Goal: Information Seeking & Learning: Learn about a topic

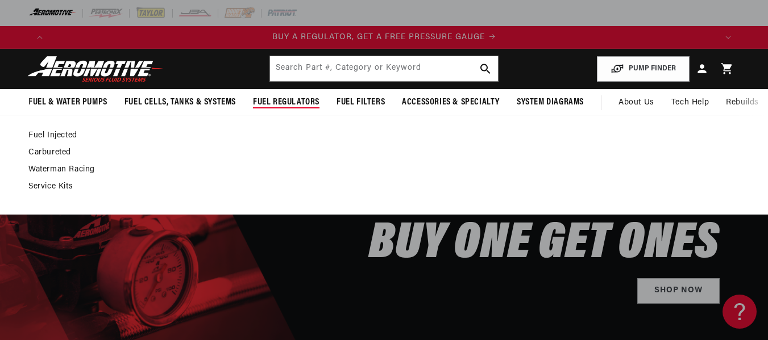
click at [304, 103] on span "Fuel Regulators" at bounding box center [286, 103] width 66 height 12
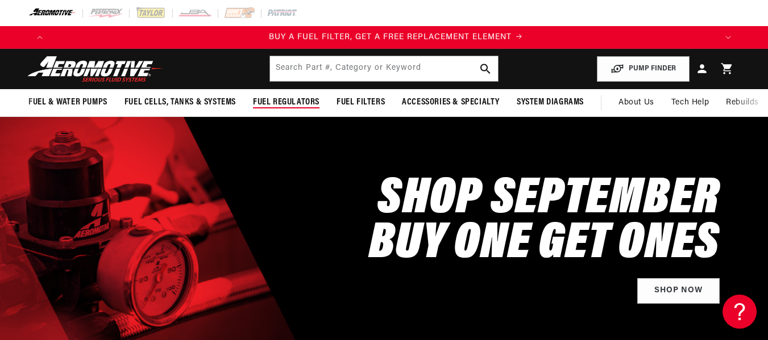
scroll to position [0, 665]
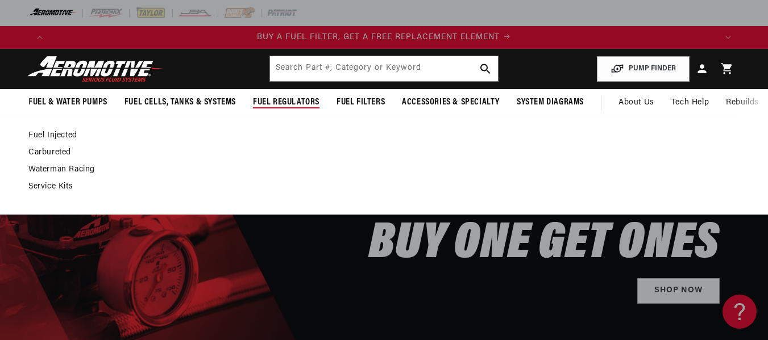
click at [300, 103] on span "Fuel Regulators" at bounding box center [286, 103] width 66 height 12
click at [59, 153] on link "Carbureted" at bounding box center [377, 153] width 699 height 10
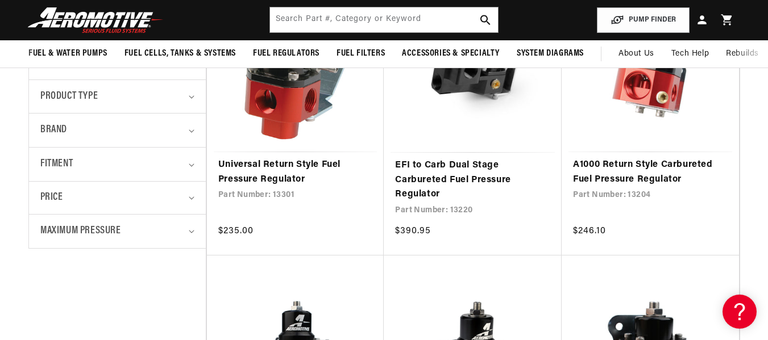
scroll to position [337, 0]
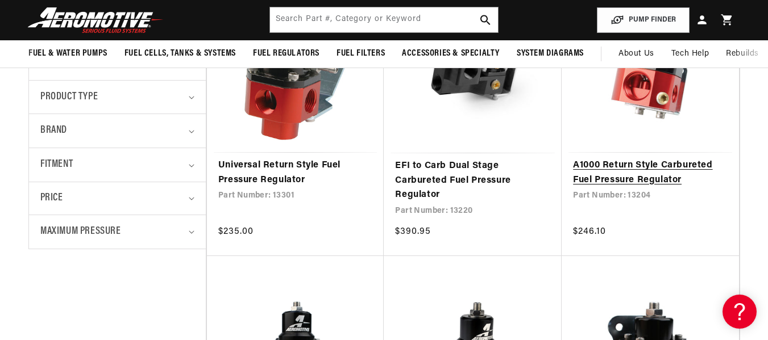
click at [630, 188] on link "A1000 Return Style Carbureted Fuel Pressure Regulator" at bounding box center [650, 173] width 155 height 29
